Goal: Find contact information: Find contact information

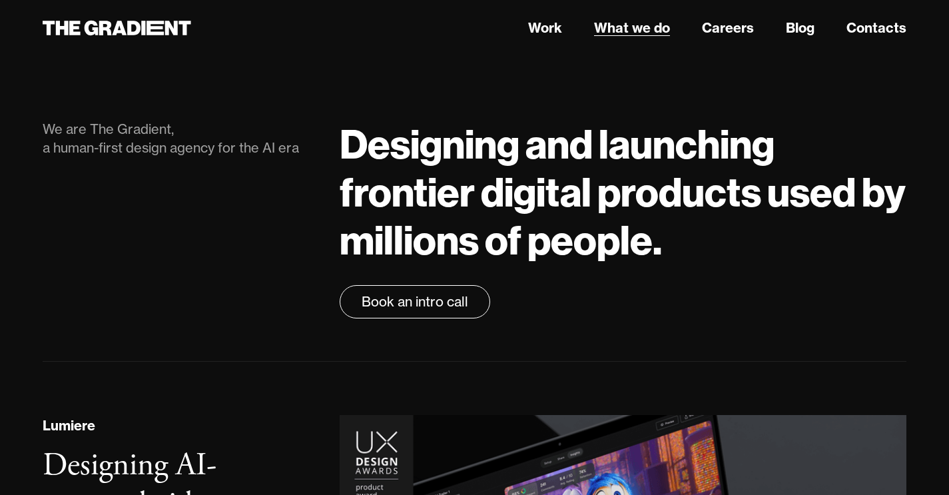
click at [632, 28] on link "What we do" at bounding box center [632, 28] width 76 height 20
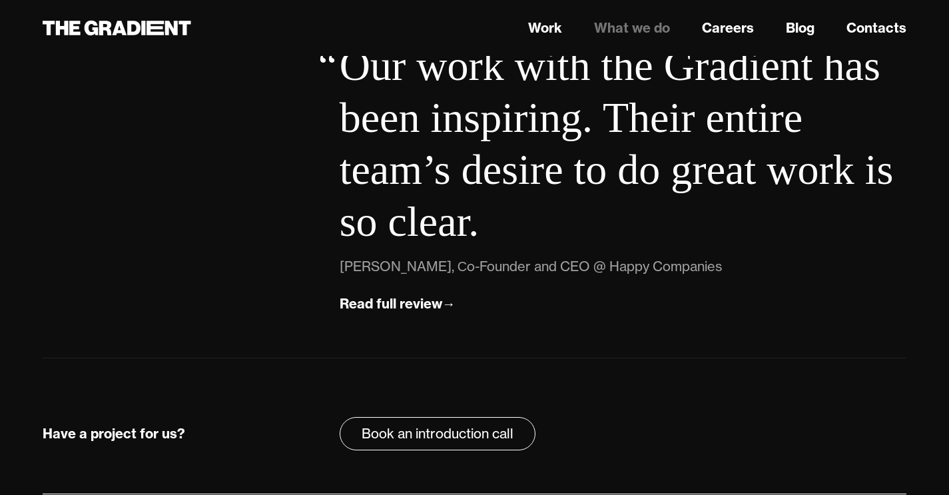
scroll to position [4926, 0]
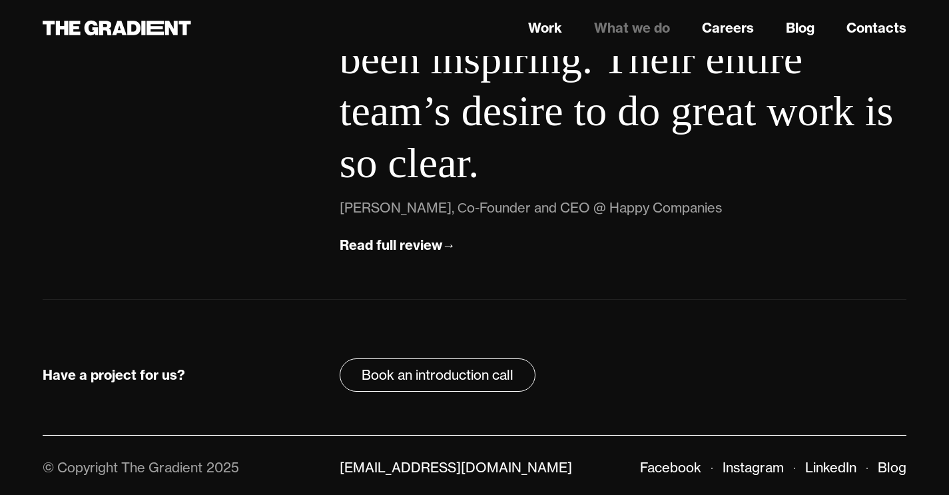
click at [624, 28] on link "What we do" at bounding box center [632, 28] width 76 height 20
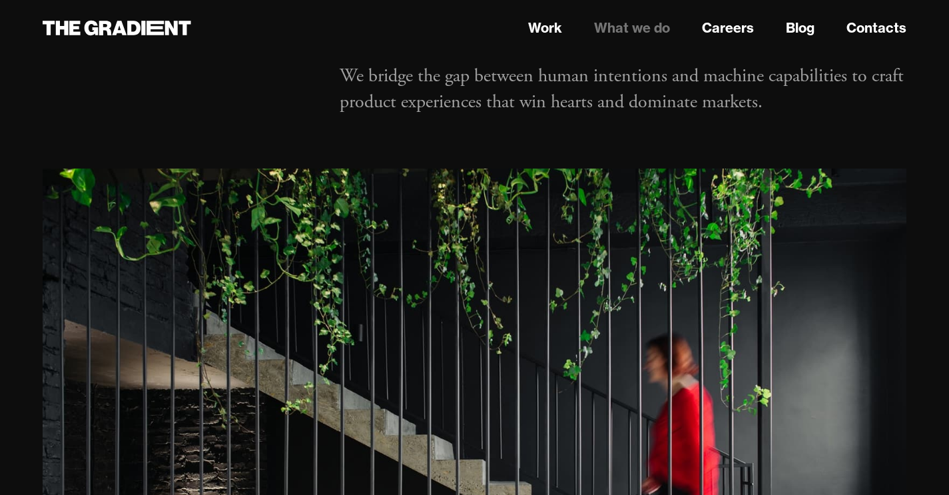
scroll to position [59, 0]
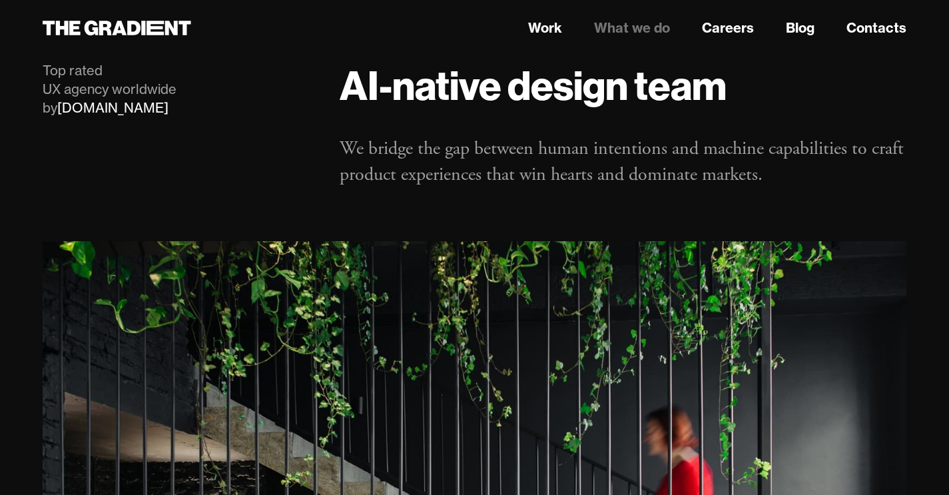
click at [867, 40] on header "Work What we do Careers Blog Contacts" at bounding box center [474, 28] width 949 height 56
click at [870, 31] on link "Contacts" at bounding box center [877, 28] width 60 height 20
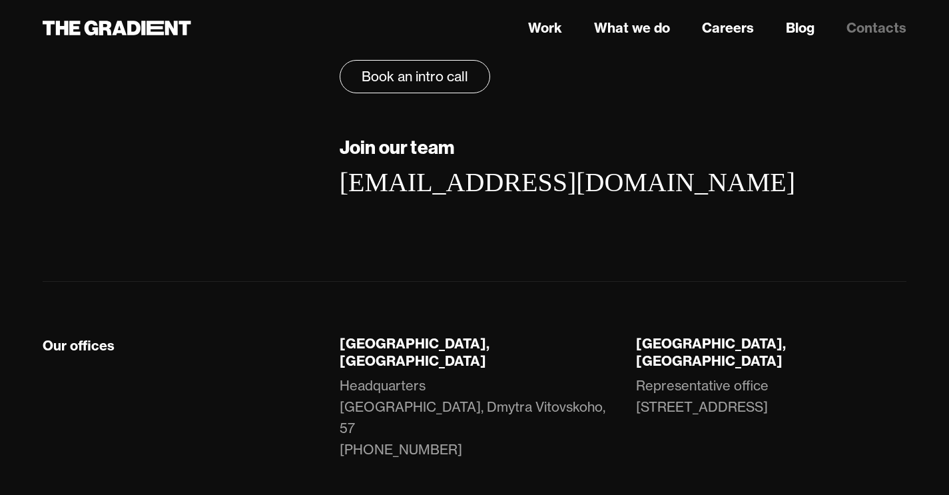
scroll to position [251, 0]
